Goal: Information Seeking & Learning: Understand process/instructions

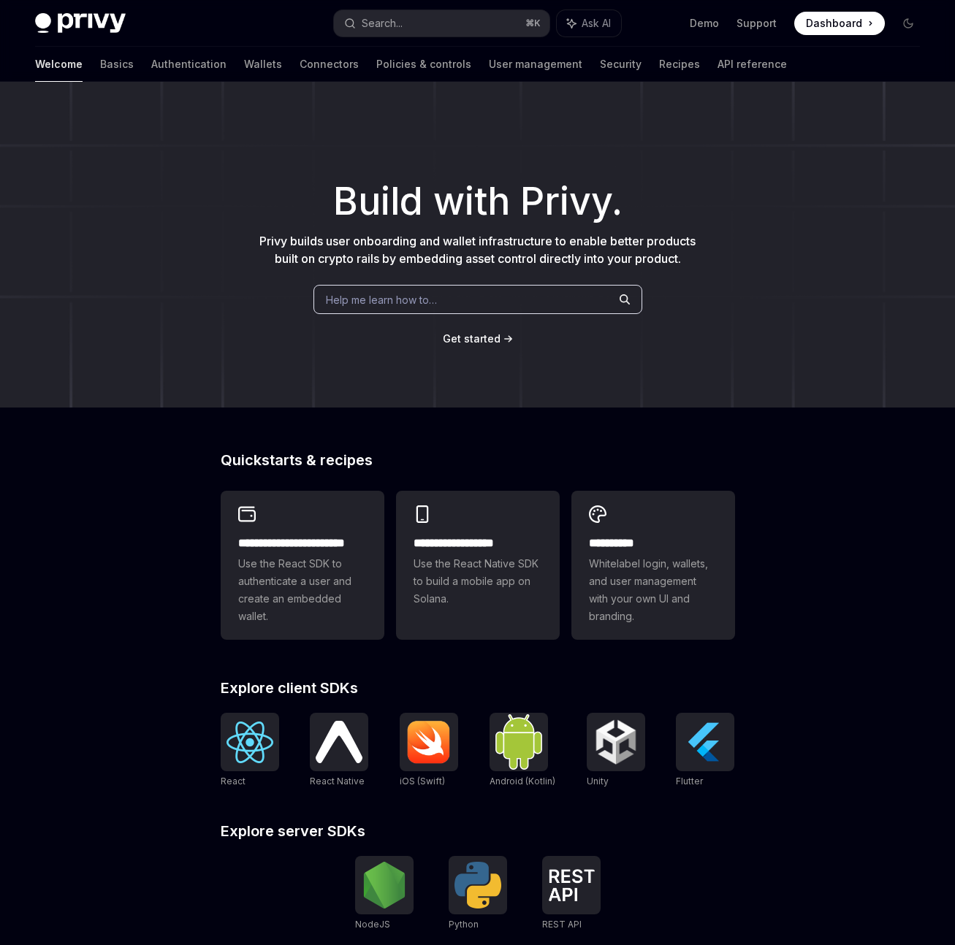
scroll to position [209, 0]
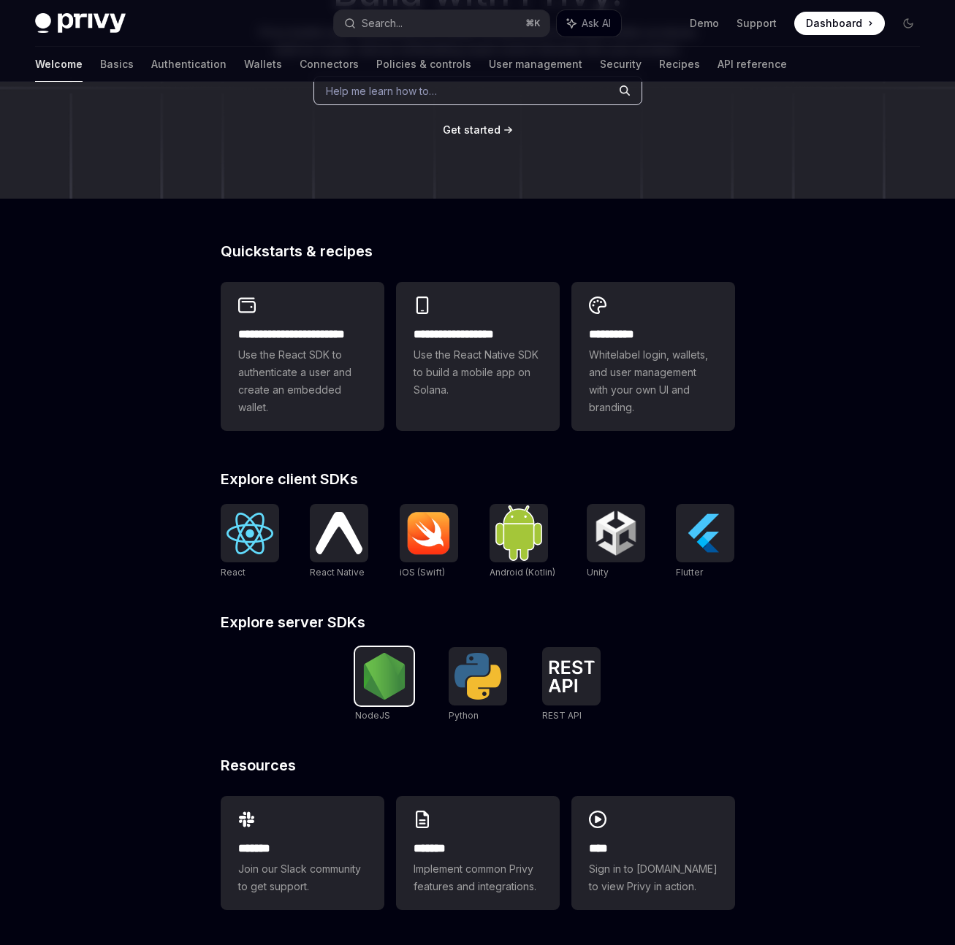
click at [388, 686] on img at bounding box center [384, 676] width 47 height 47
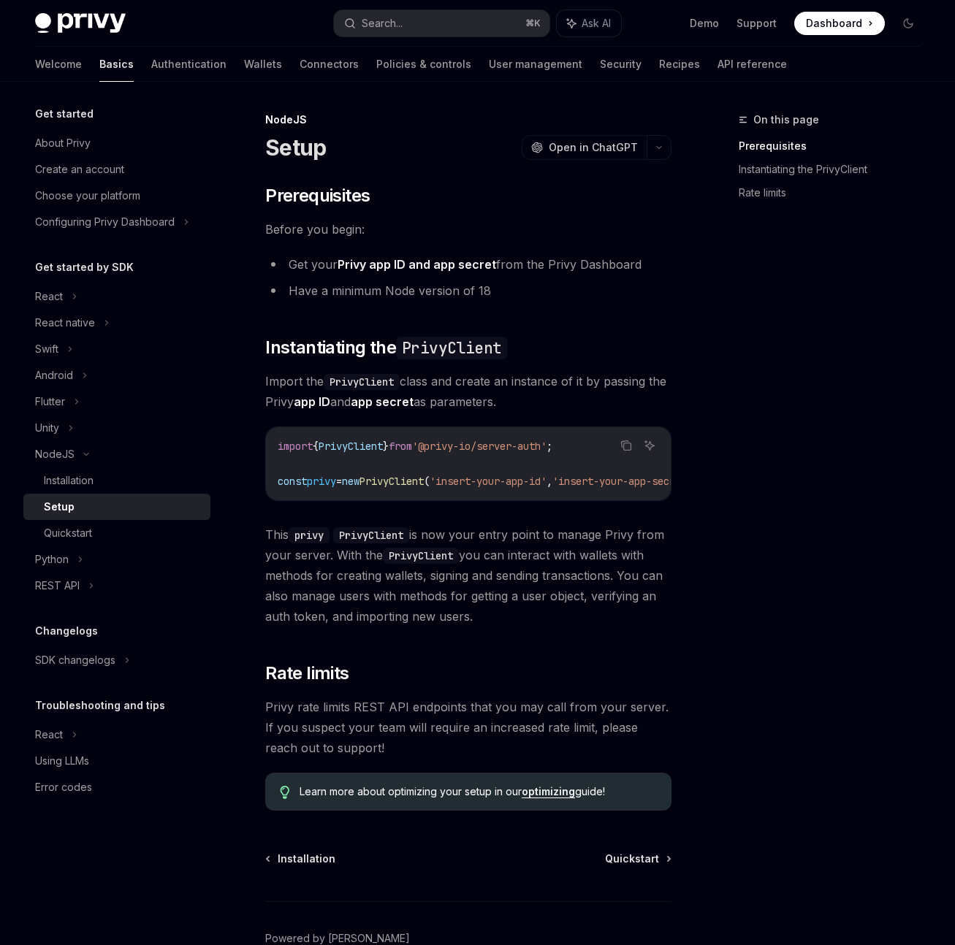
click at [670, 523] on div "​ Prerequisites Before you begin: Get your Privy app ID and app secret from the…" at bounding box center [468, 497] width 406 height 627
